Goal: Transaction & Acquisition: Download file/media

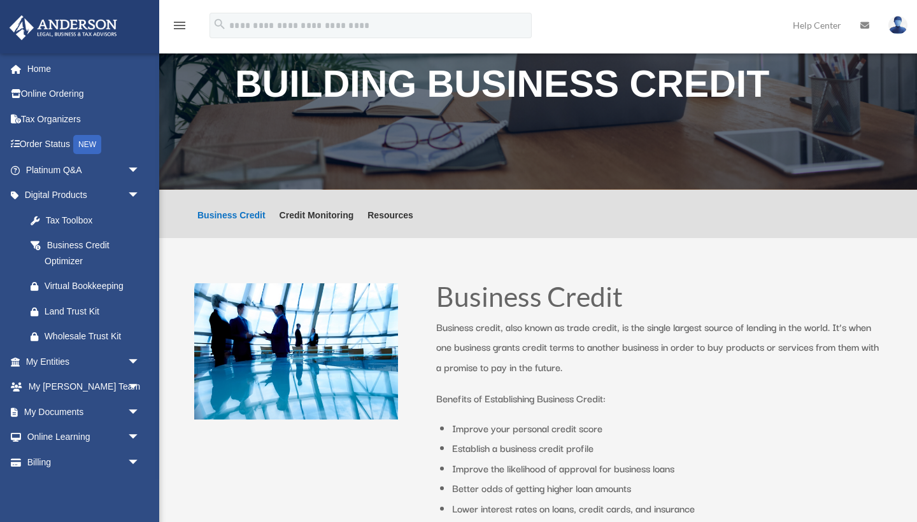
click at [37, 71] on link "Home" at bounding box center [84, 68] width 150 height 25
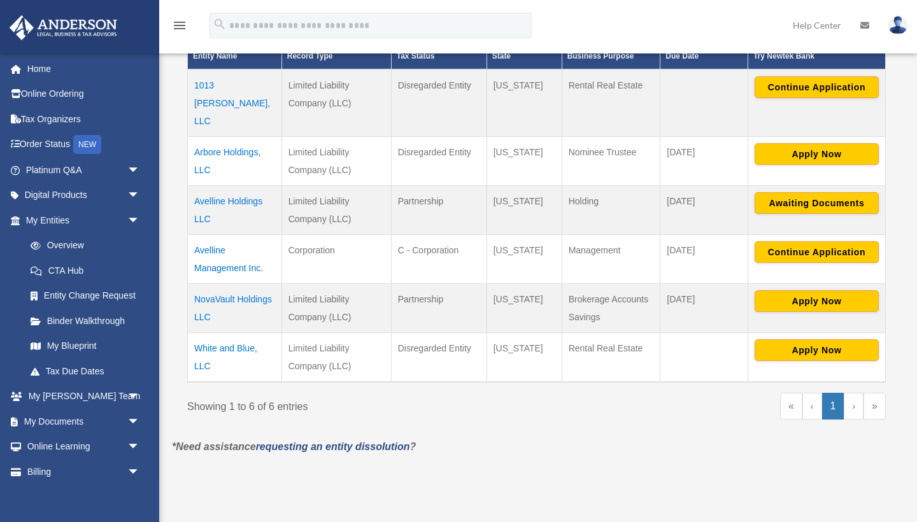
scroll to position [294, 0]
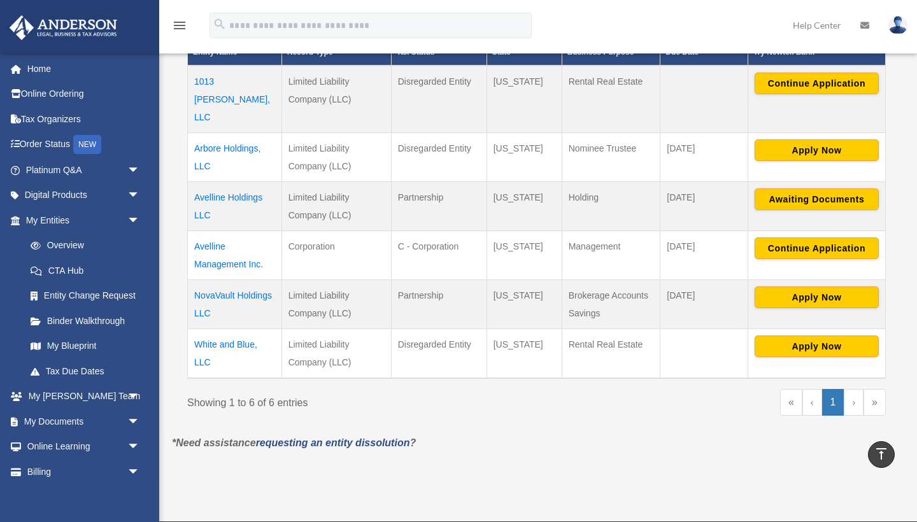
click at [216, 331] on td "White and Blue, LLC" at bounding box center [235, 354] width 94 height 50
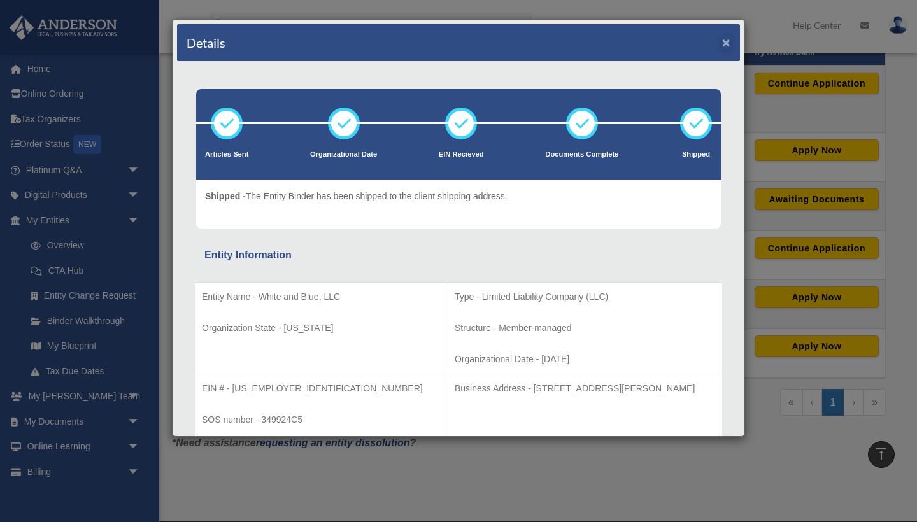
scroll to position [0, 0]
click at [726, 36] on button "×" at bounding box center [727, 42] width 8 height 13
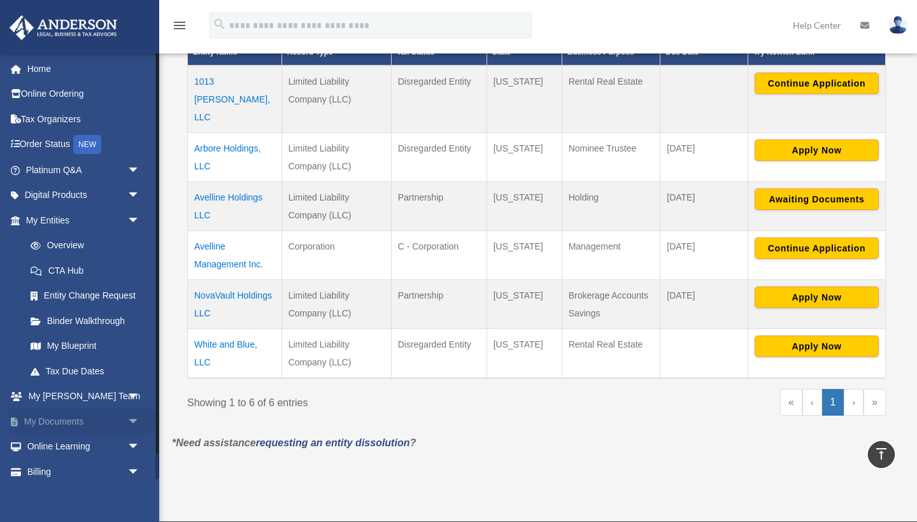
click at [66, 421] on link "My Documents arrow_drop_down" at bounding box center [84, 421] width 150 height 25
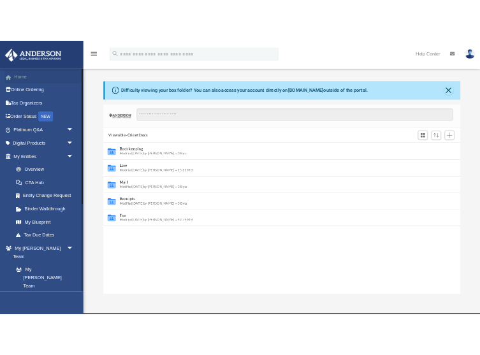
scroll to position [290, 682]
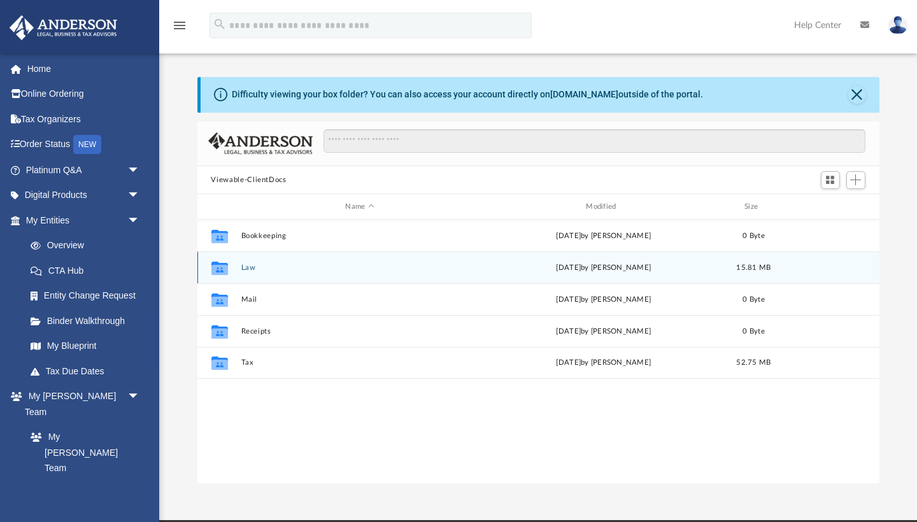
click at [398, 264] on button "Law" at bounding box center [360, 268] width 238 height 8
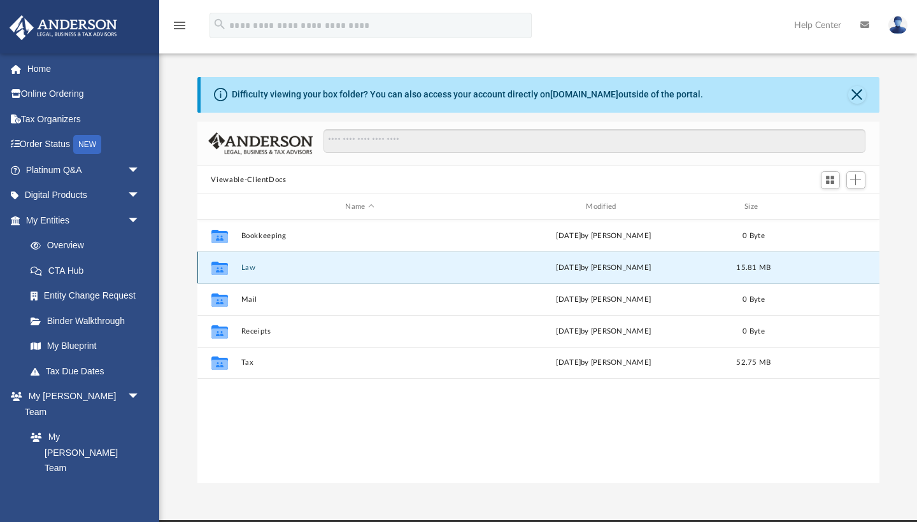
click at [398, 264] on button "Law" at bounding box center [360, 268] width 238 height 8
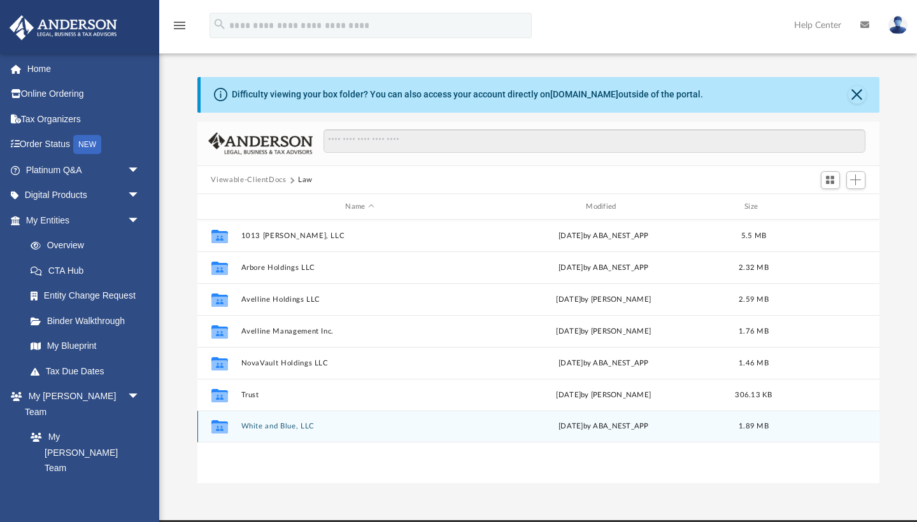
click at [310, 418] on div "Collaborated Folder White and Blue, LLC [DATE] by ABA_NEST_APP 1.89 MB" at bounding box center [539, 427] width 682 height 32
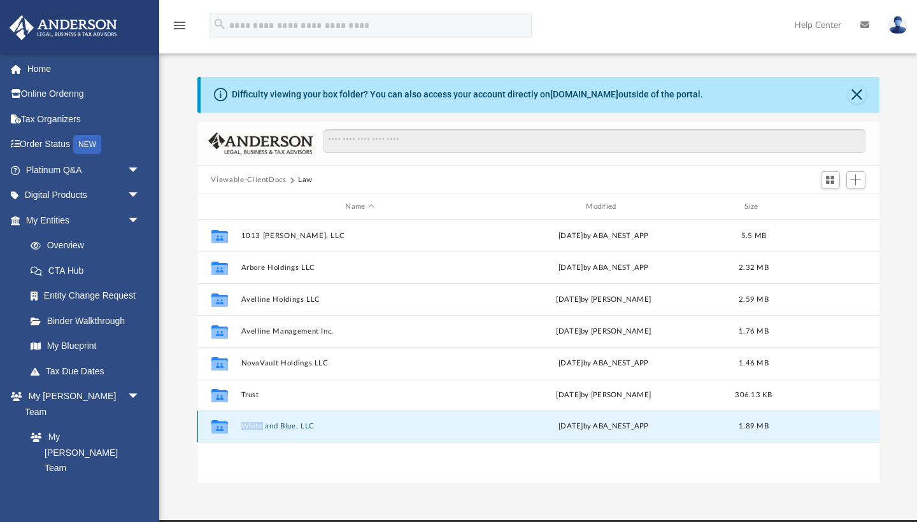
click at [310, 418] on div "Collaborated Folder White and Blue, LLC [DATE] by ABA_NEST_APP 1.89 MB" at bounding box center [539, 427] width 682 height 32
click at [305, 428] on button "White and Blue, LLC" at bounding box center [360, 427] width 238 height 8
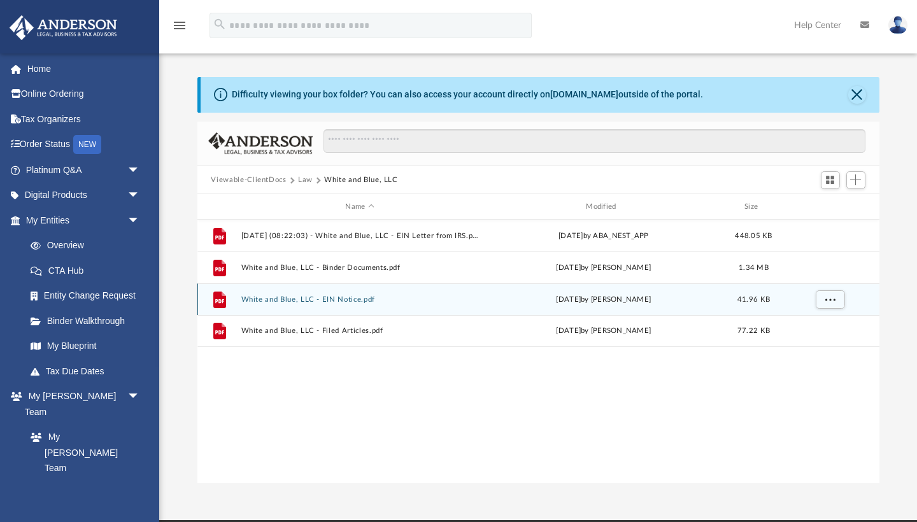
click at [366, 298] on button "White and Blue, LLC - EIN Notice.pdf" at bounding box center [360, 300] width 238 height 8
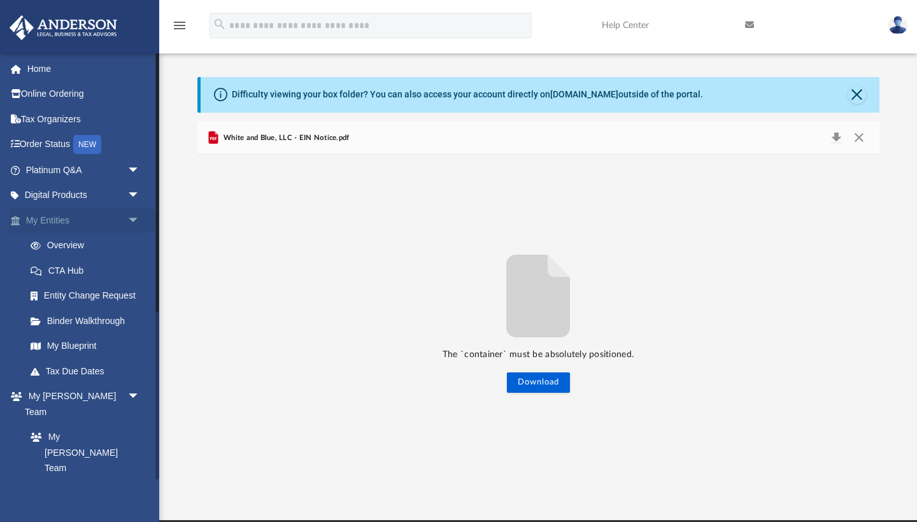
click at [65, 218] on link "My Entities arrow_drop_down" at bounding box center [84, 220] width 150 height 25
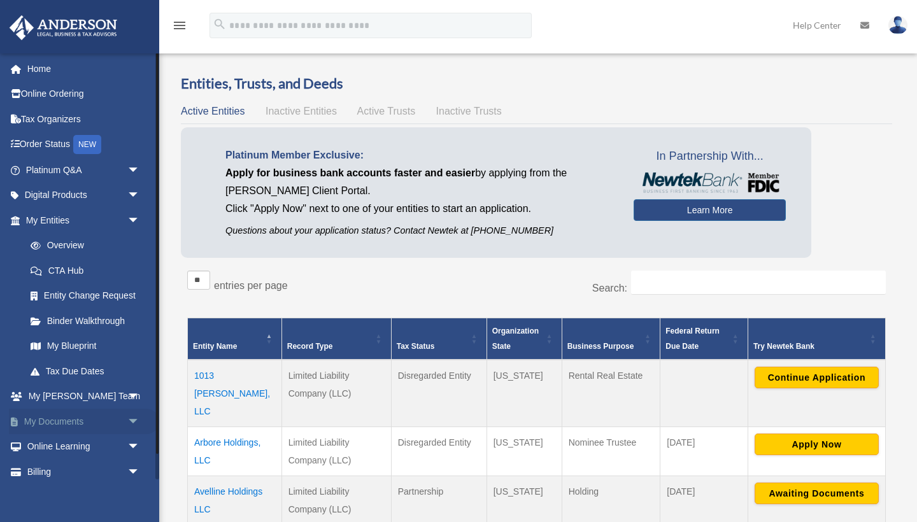
click at [81, 420] on link "My Documents arrow_drop_down" at bounding box center [84, 421] width 150 height 25
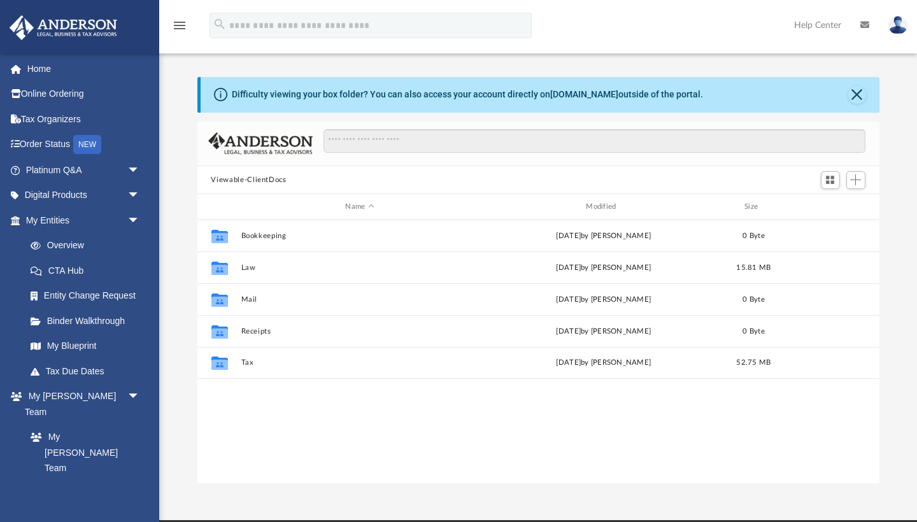
scroll to position [290, 682]
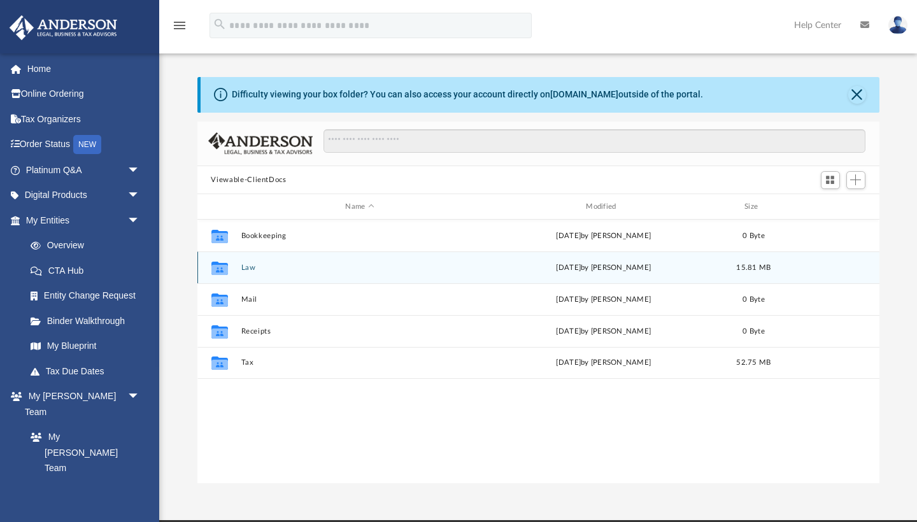
click at [248, 271] on button "Law" at bounding box center [360, 268] width 238 height 8
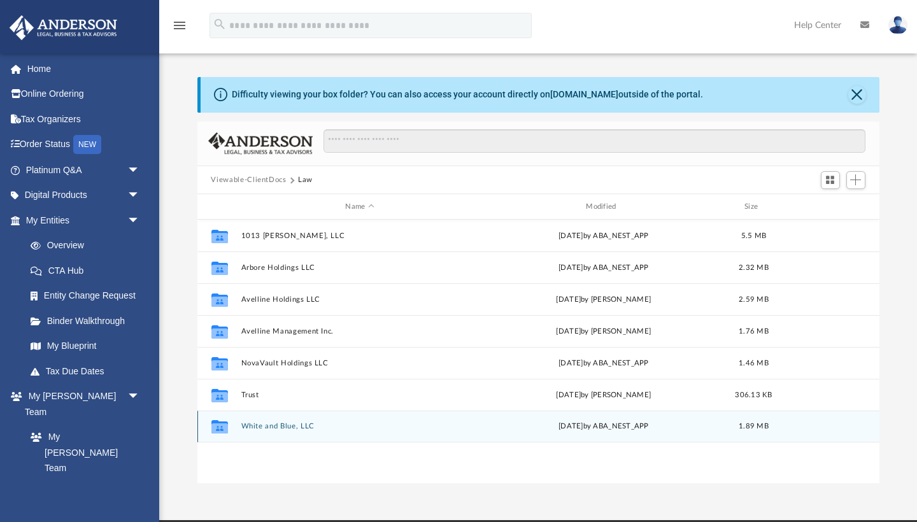
click at [269, 425] on button "White and Blue, LLC" at bounding box center [360, 427] width 238 height 8
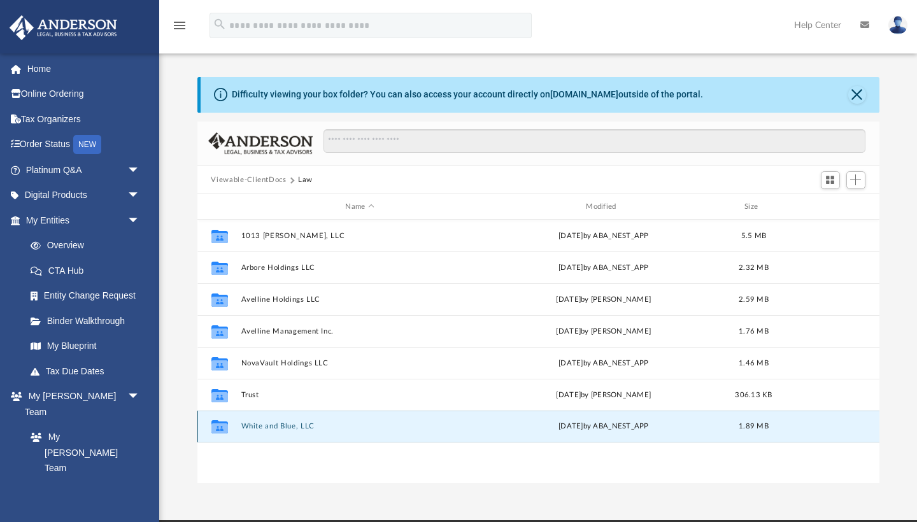
click at [269, 425] on button "White and Blue, LLC" at bounding box center [360, 427] width 238 height 8
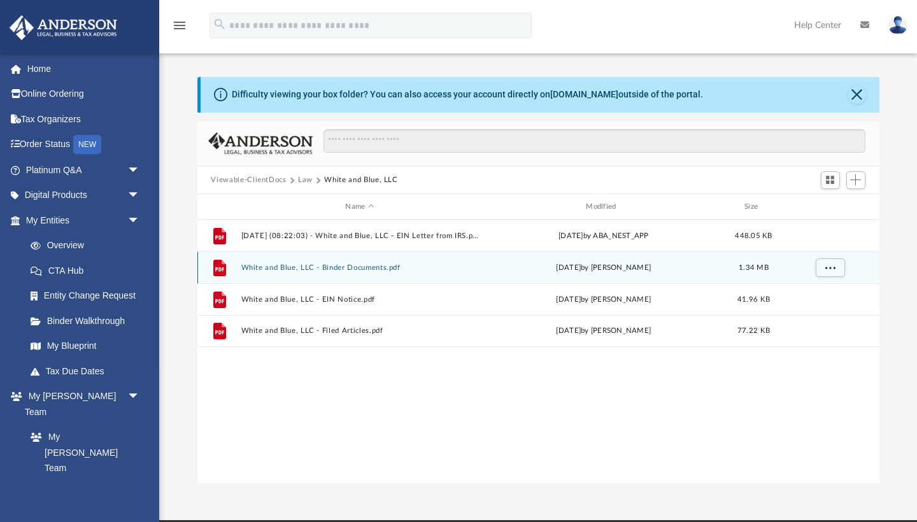
click at [358, 267] on button "White and Blue, LLC - Binder Documents.pdf" at bounding box center [360, 268] width 238 height 8
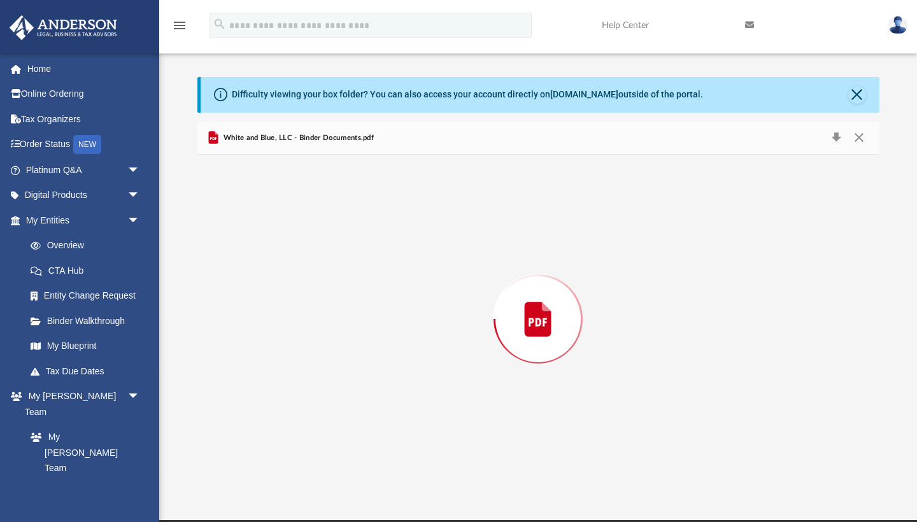
click at [358, 267] on div "Preview" at bounding box center [539, 319] width 682 height 329
click at [857, 92] on button "Close" at bounding box center [858, 95] width 18 height 18
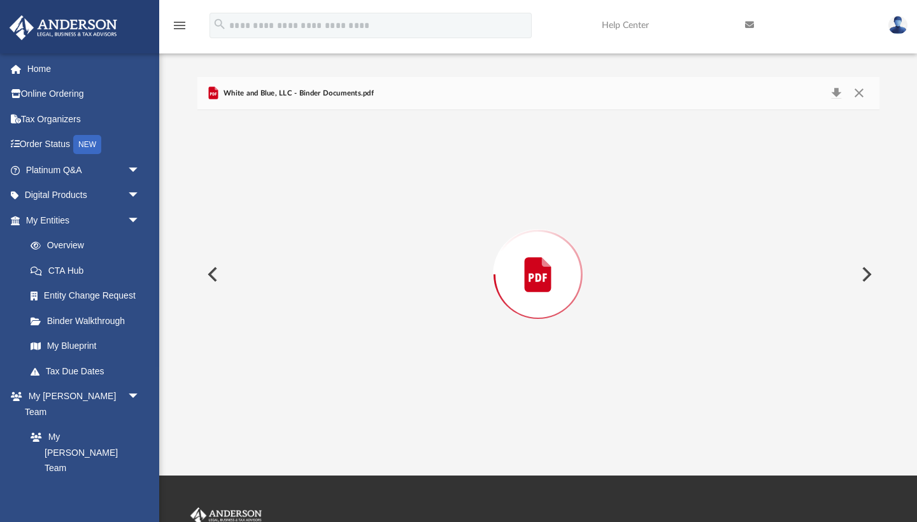
click at [528, 208] on div "Preview" at bounding box center [539, 274] width 682 height 329
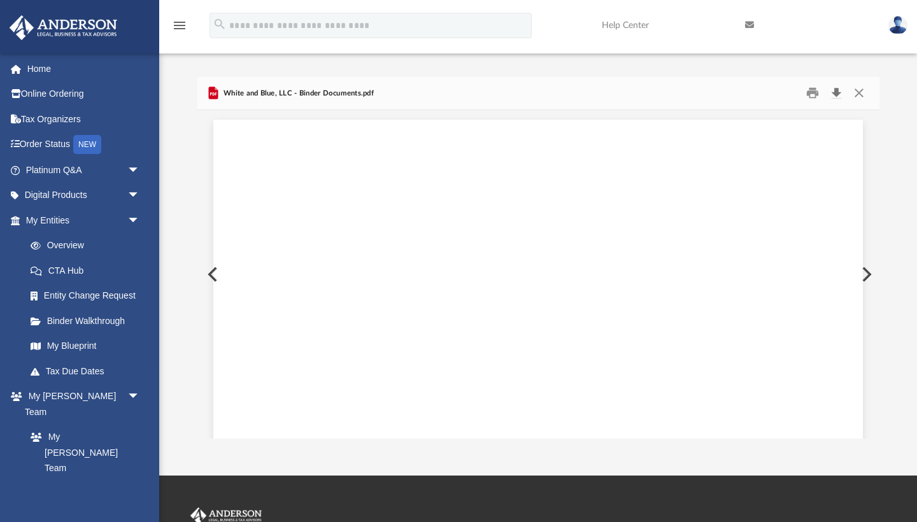
click at [837, 96] on button "Download" at bounding box center [837, 93] width 23 height 20
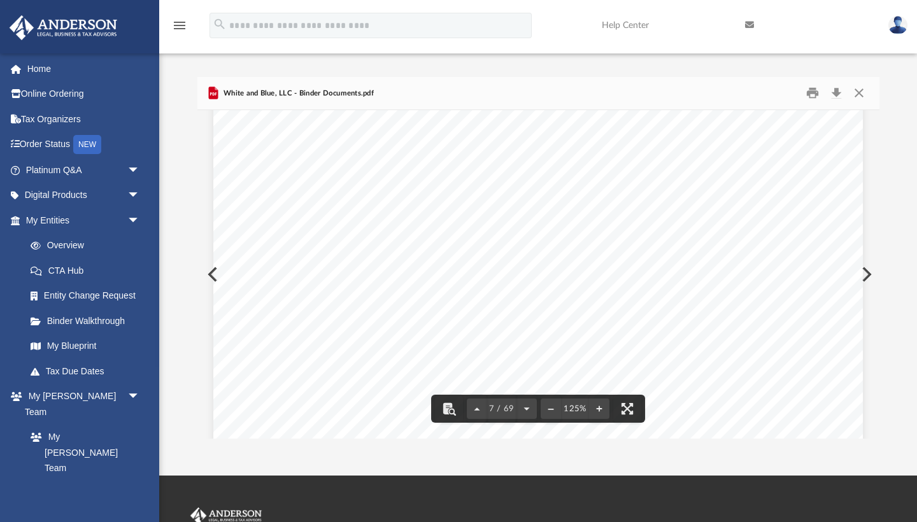
scroll to position [5287, 1]
